Goal: Check status: Check status

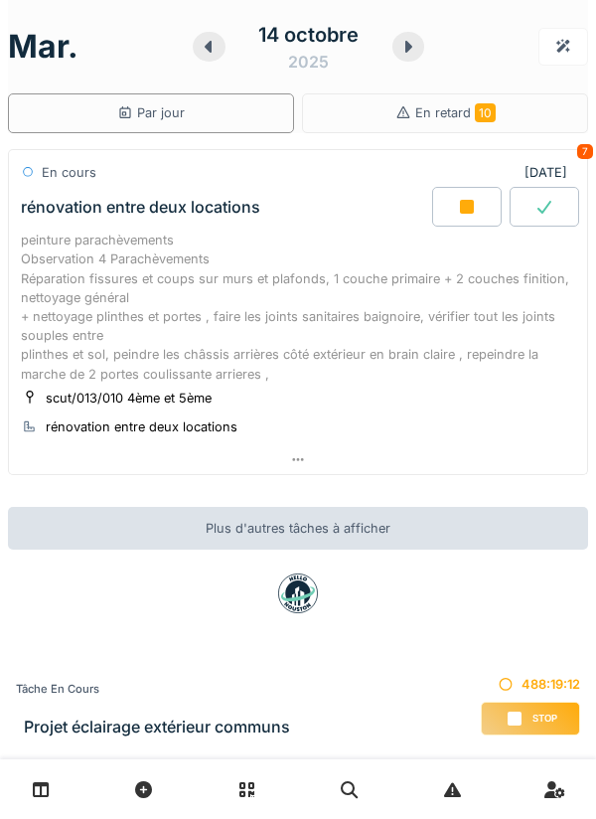
click at [463, 217] on div at bounding box center [467, 207] width 70 height 40
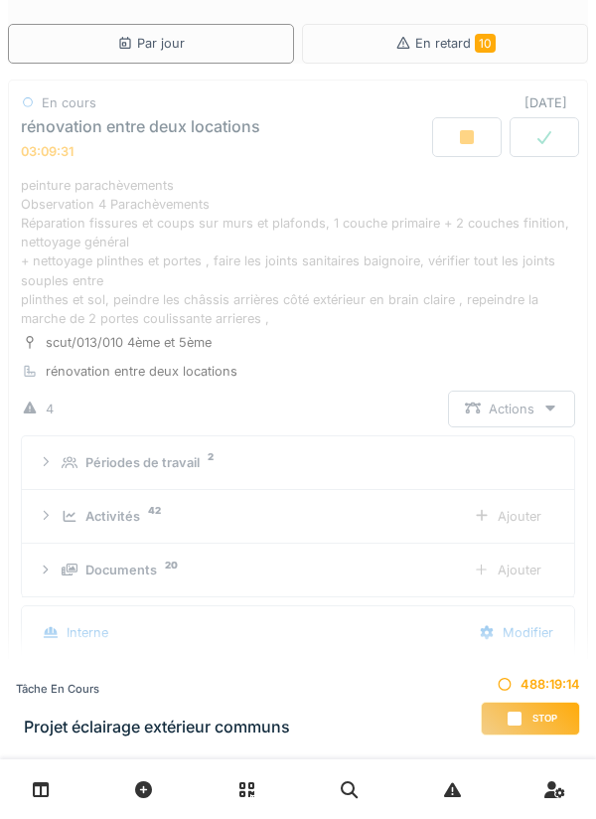
scroll to position [132, 0]
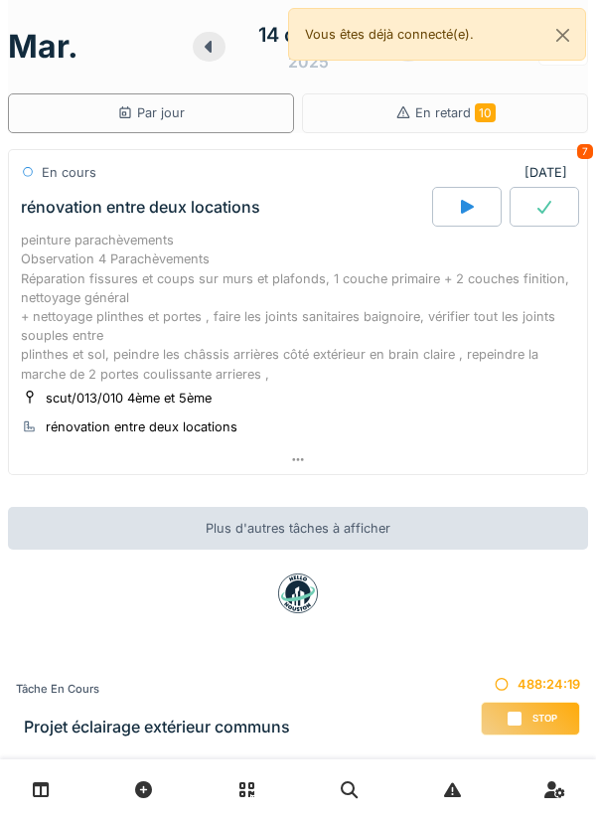
click at [211, 44] on icon at bounding box center [208, 47] width 7 height 12
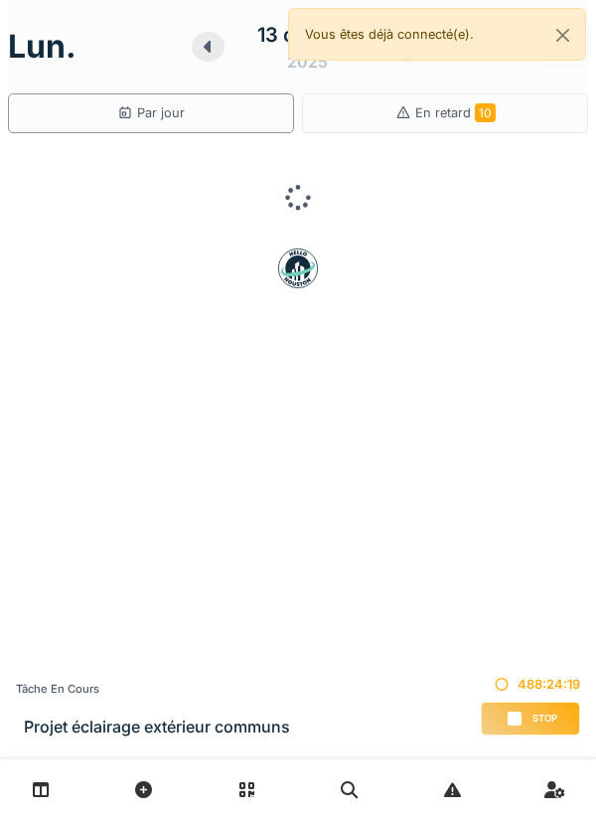
click at [205, 46] on icon at bounding box center [207, 47] width 7 height 12
click at [195, 48] on div at bounding box center [210, 47] width 32 height 30
click at [209, 50] on icon at bounding box center [216, 47] width 20 height 16
click at [208, 57] on div at bounding box center [216, 47] width 32 height 30
click at [207, 56] on div at bounding box center [212, 47] width 32 height 30
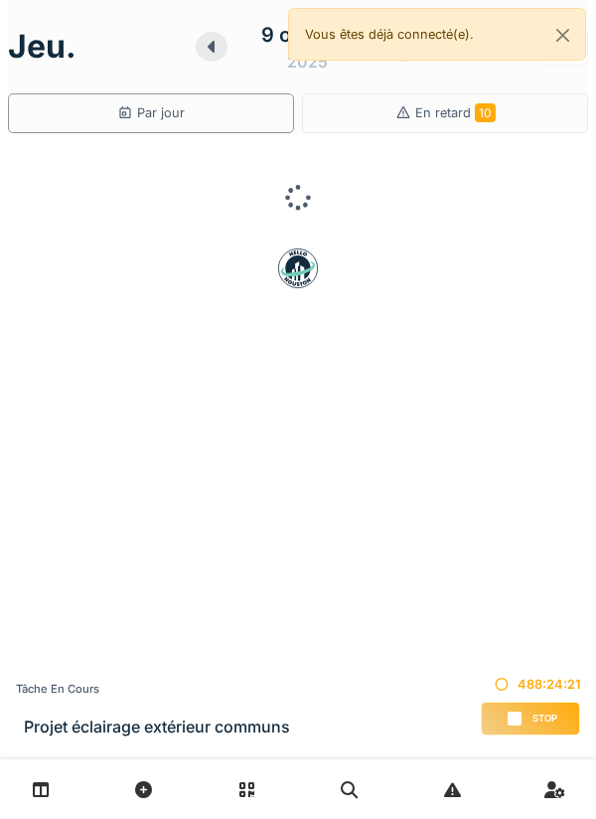
click at [204, 56] on div at bounding box center [212, 47] width 32 height 30
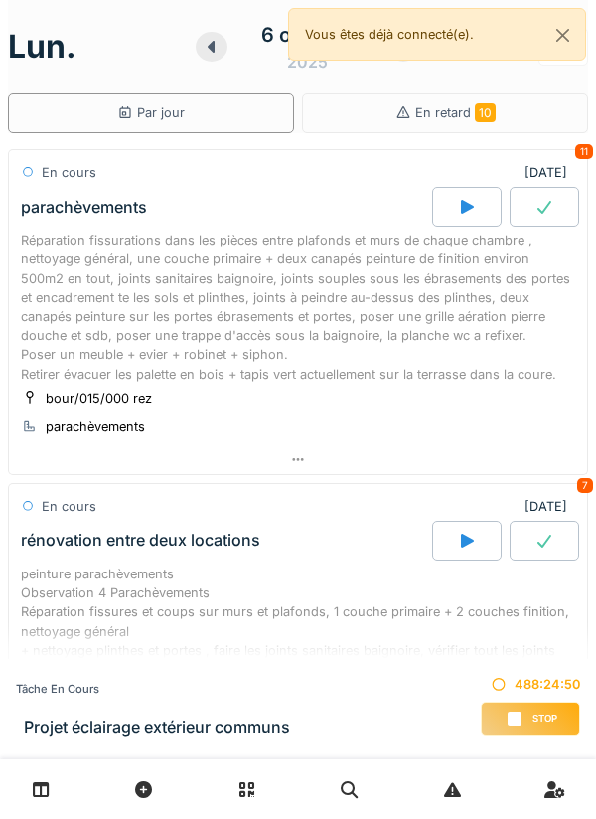
click at [309, 455] on div at bounding box center [298, 459] width 579 height 29
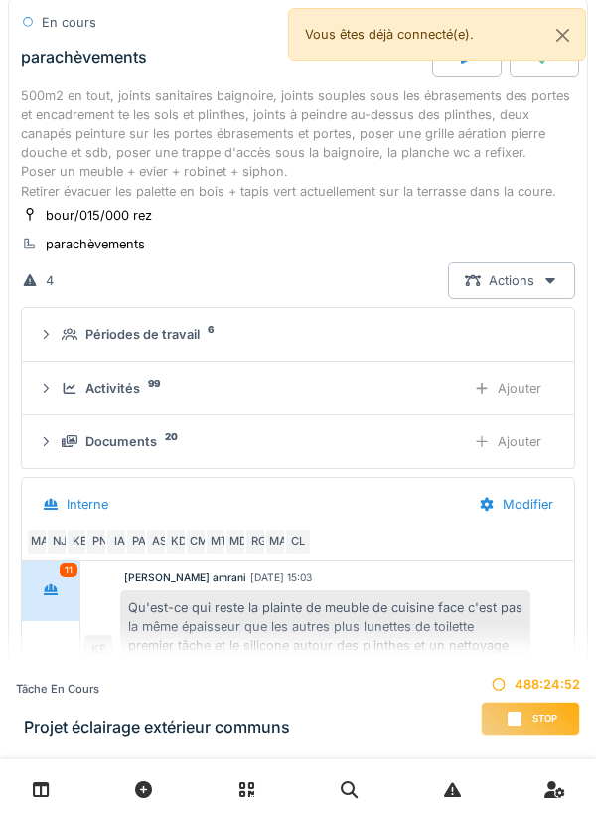
scroll to position [197, 0]
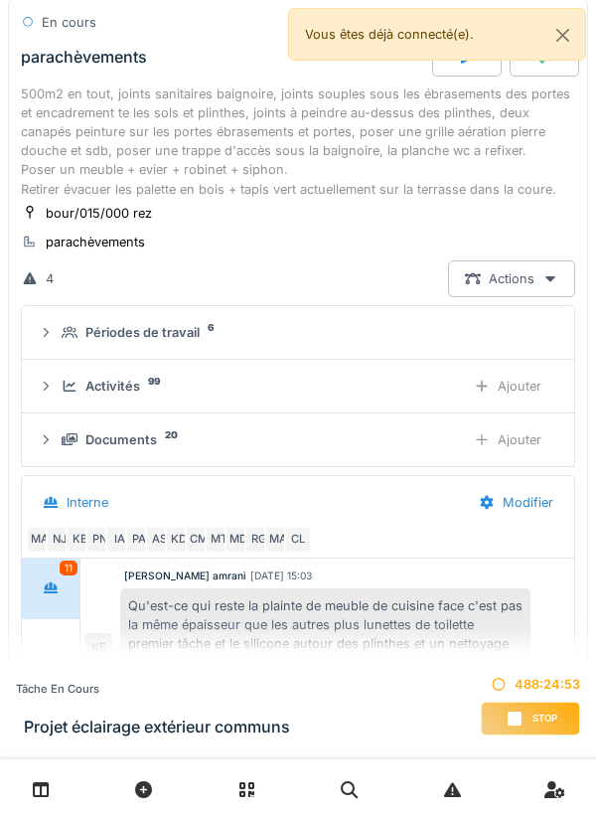
click at [105, 382] on div "Activités" at bounding box center [112, 386] width 55 height 19
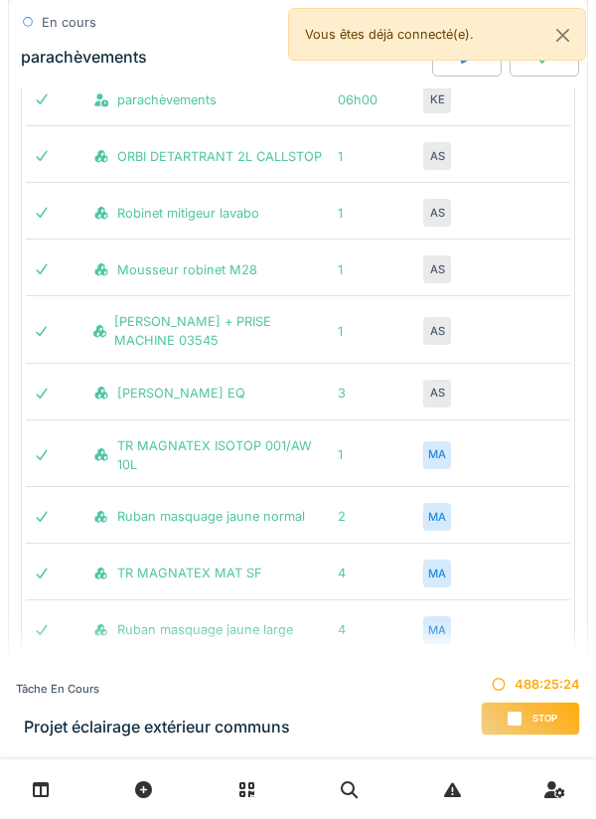
scroll to position [5316, 0]
